Goal: Information Seeking & Learning: Learn about a topic

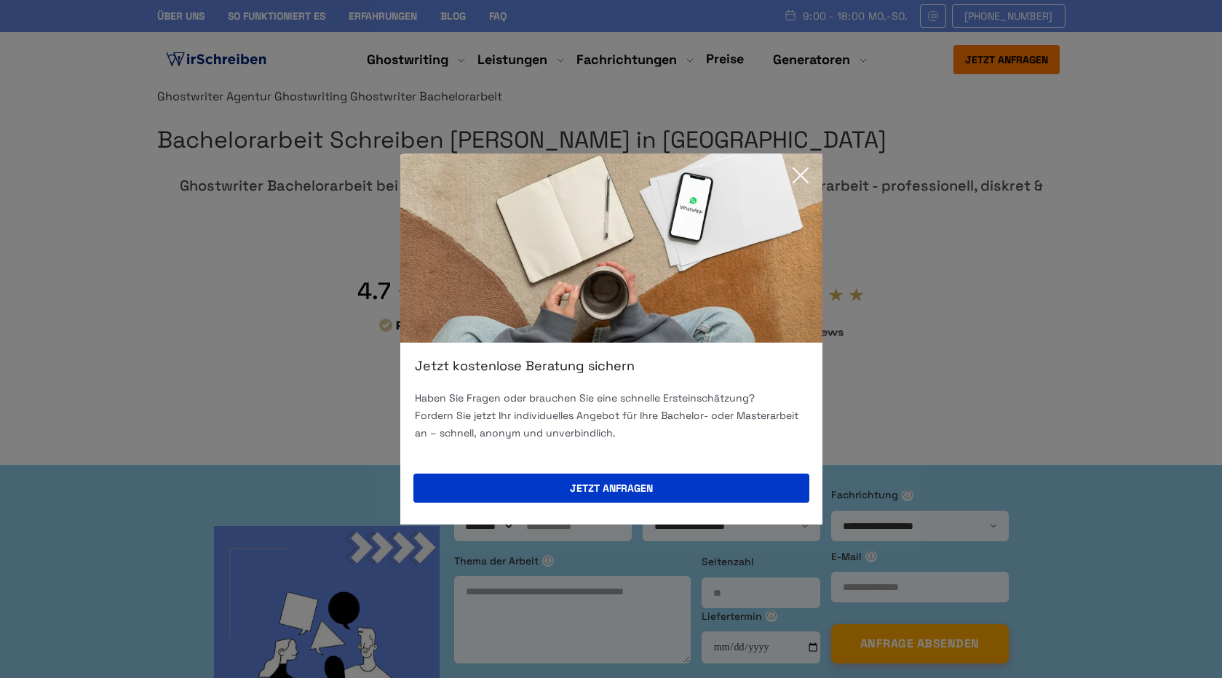
click at [787, 180] on icon at bounding box center [800, 175] width 29 height 29
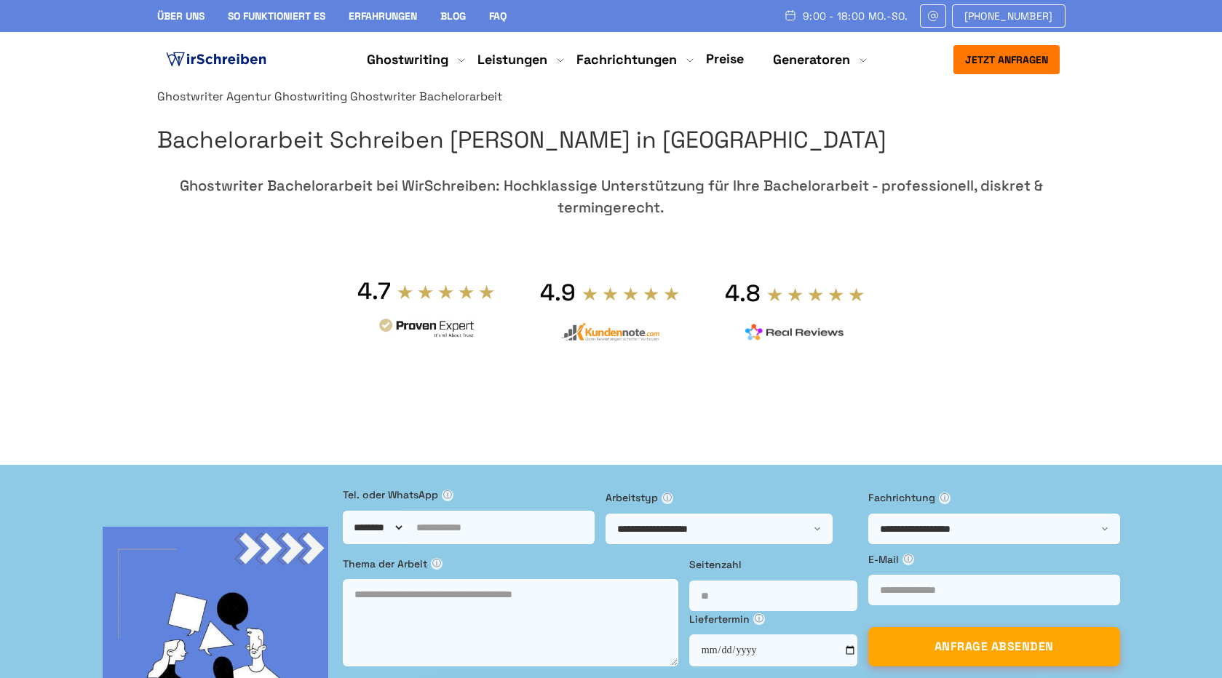
scroll to position [180, 0]
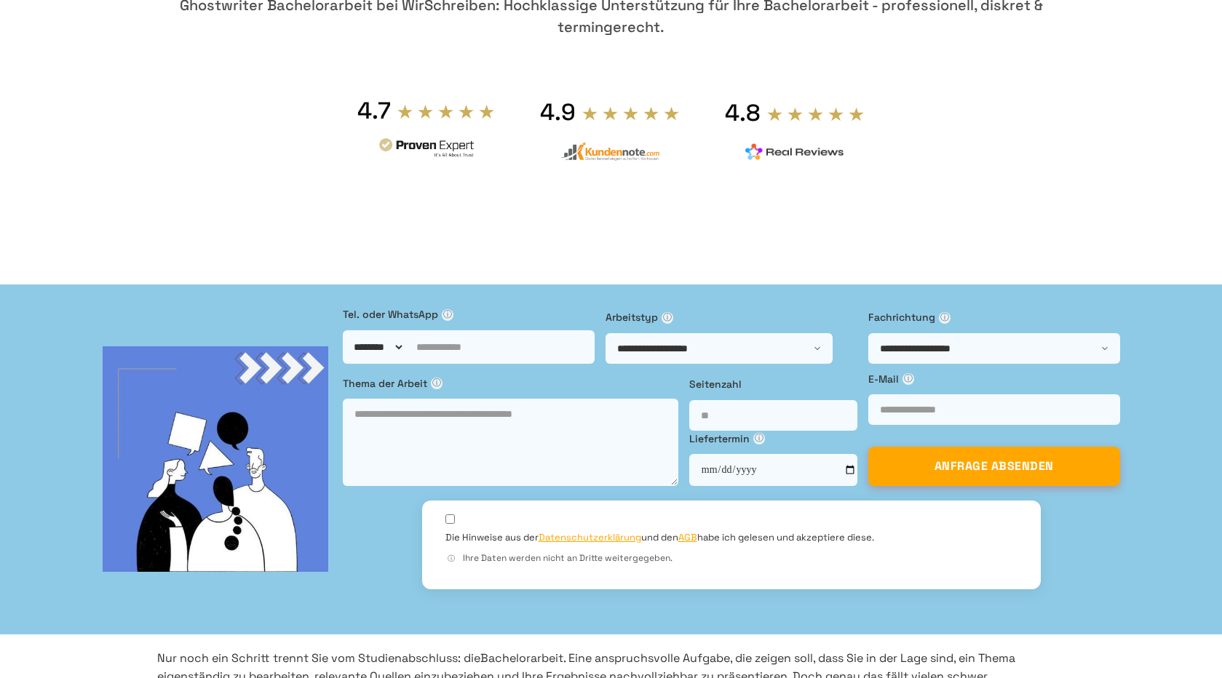
drag, startPoint x: 263, startPoint y: 285, endPoint x: 638, endPoint y: 265, distance: 376.0
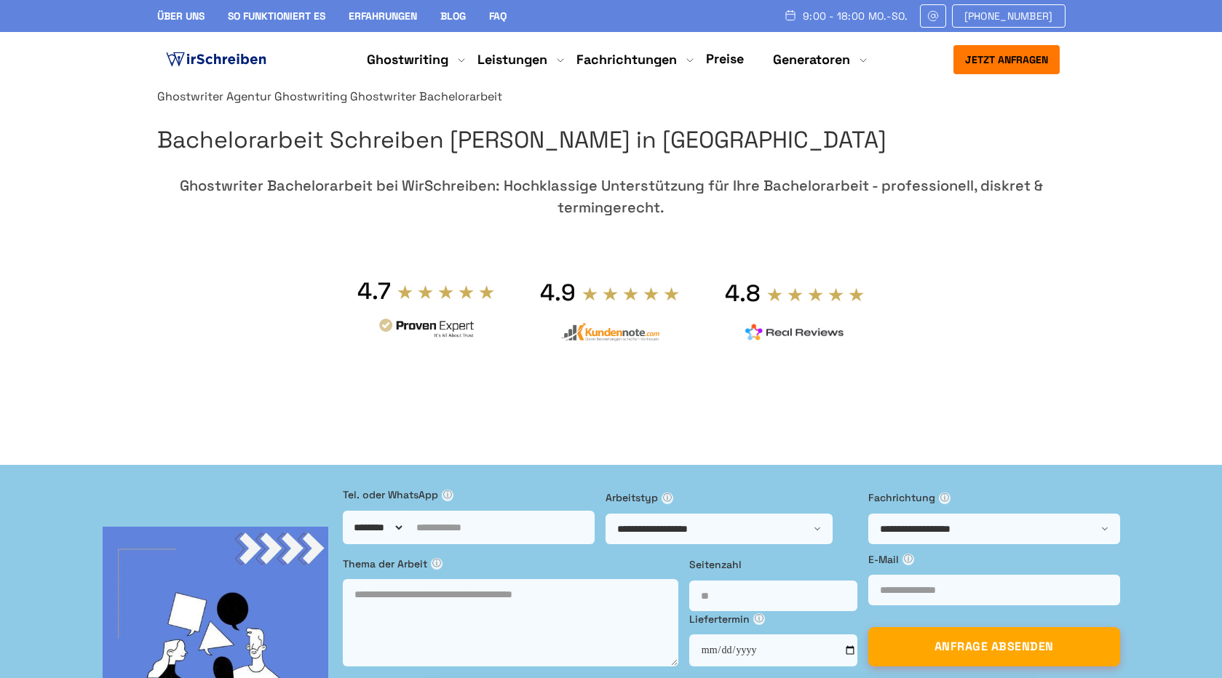
scroll to position [180, 0]
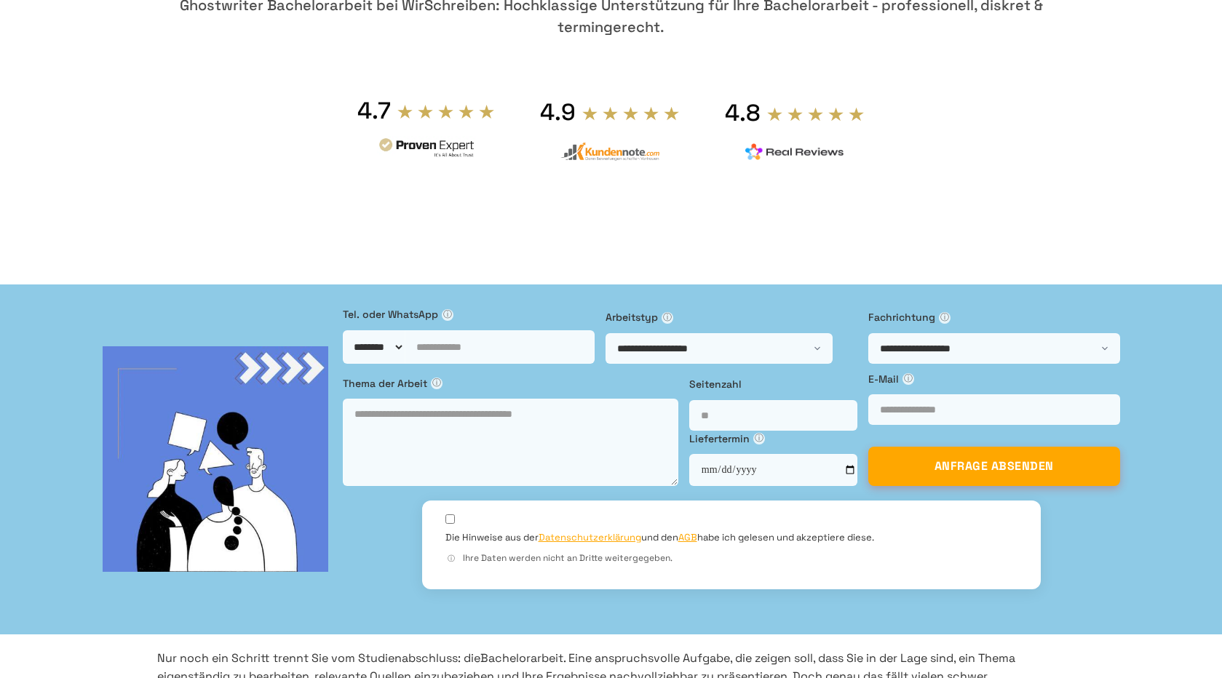
drag, startPoint x: 237, startPoint y: 351, endPoint x: 249, endPoint y: 379, distance: 30.0
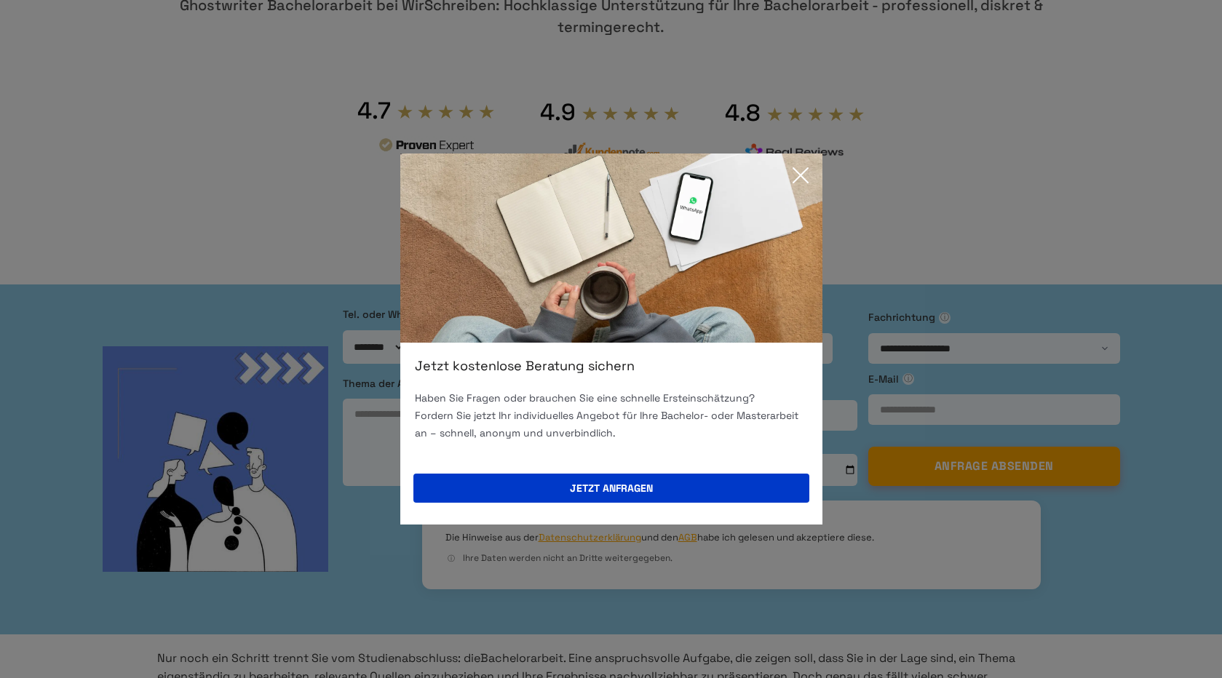
click at [795, 172] on icon at bounding box center [800, 175] width 29 height 29
